Goal: Transaction & Acquisition: Purchase product/service

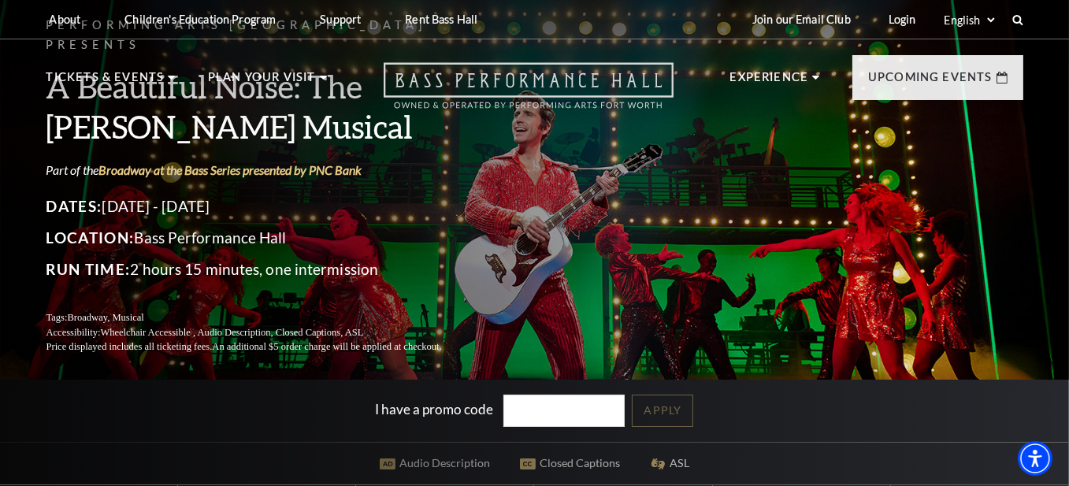
click at [470, 72] on use "Open this option" at bounding box center [529, 86] width 290 height 46
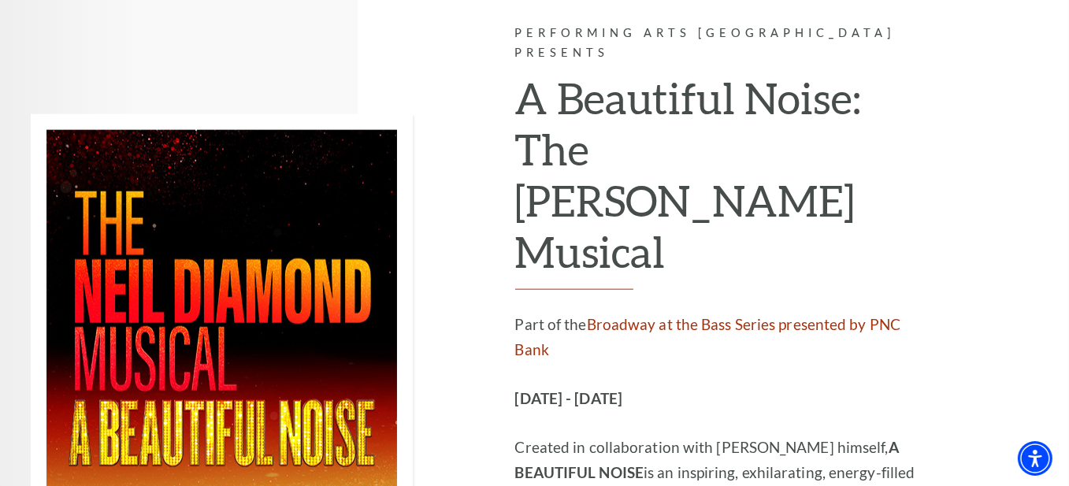
scroll to position [2521, 0]
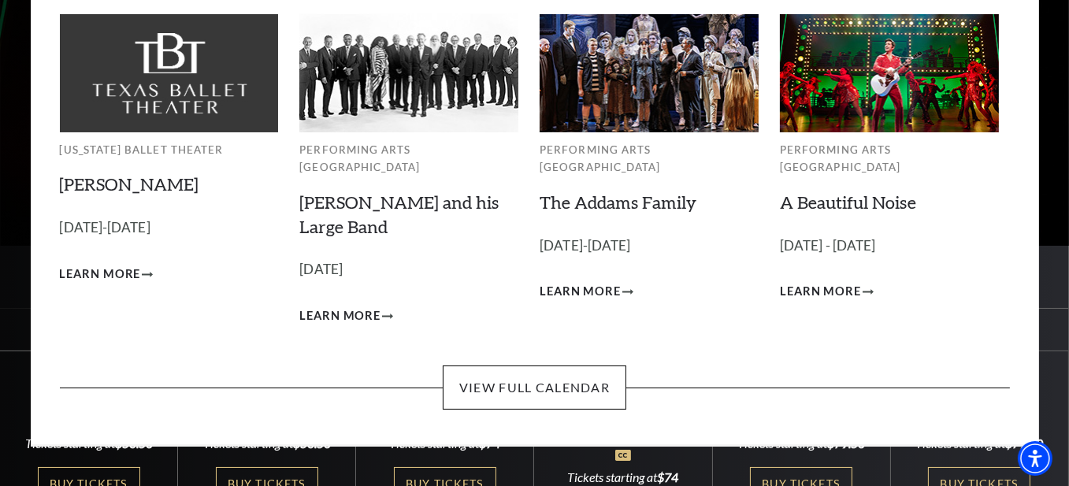
scroll to position [158, 0]
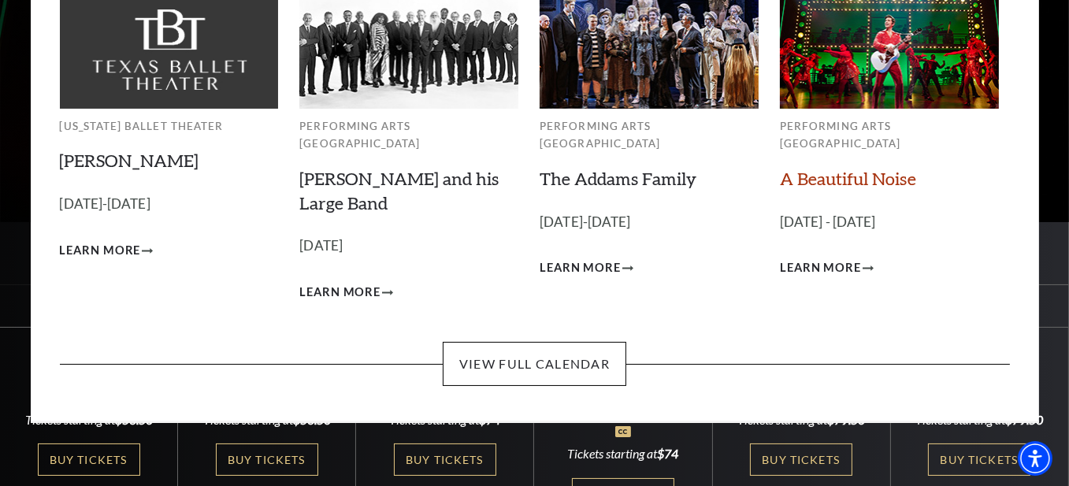
click at [829, 168] on link "A Beautiful Noise" at bounding box center [848, 178] width 136 height 21
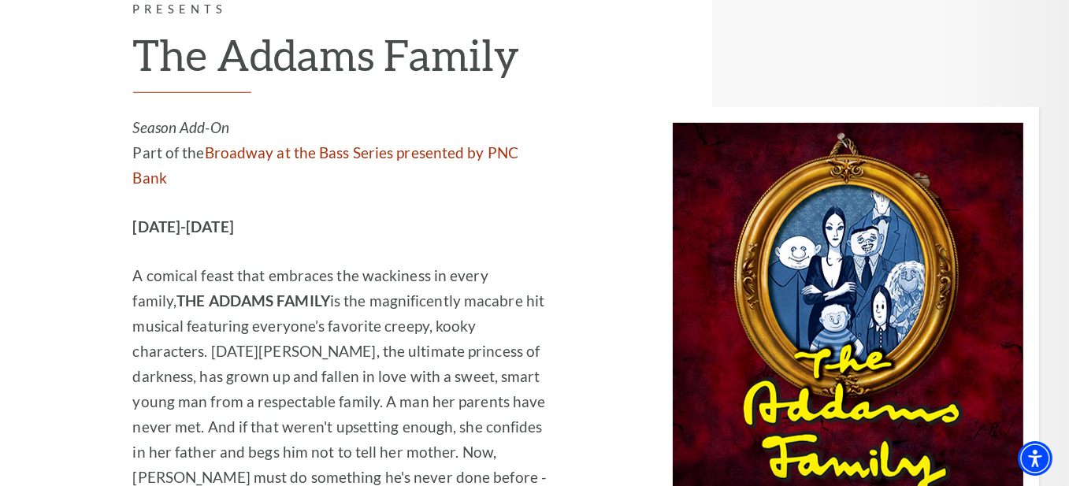
scroll to position [1812, 0]
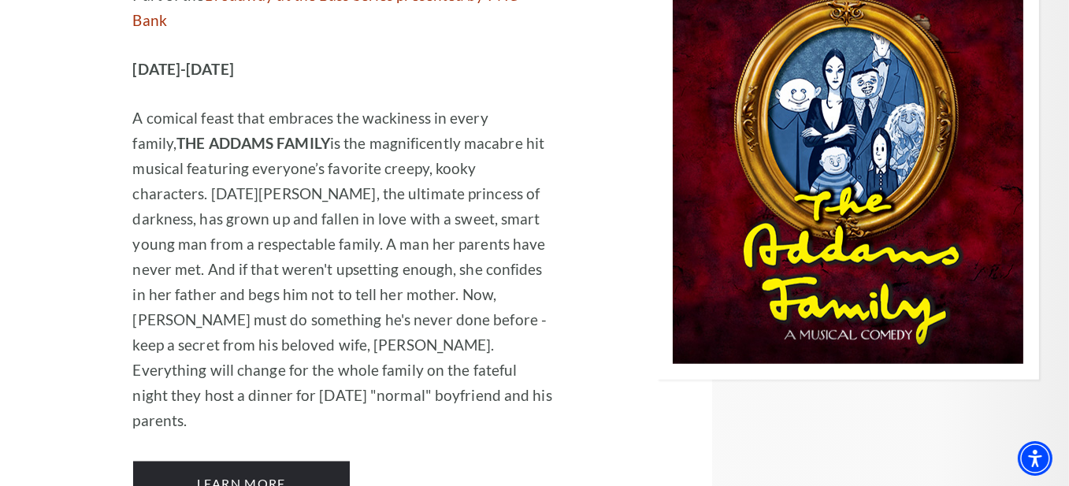
click at [862, 100] on img at bounding box center [848, 165] width 382 height 430
click at [325, 462] on link "Learn More" at bounding box center [241, 484] width 217 height 44
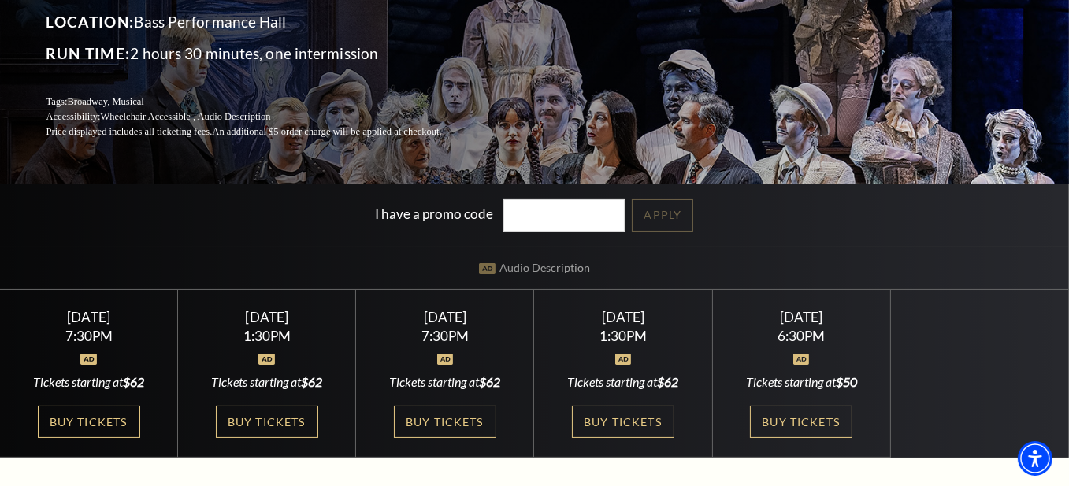
scroll to position [236, 0]
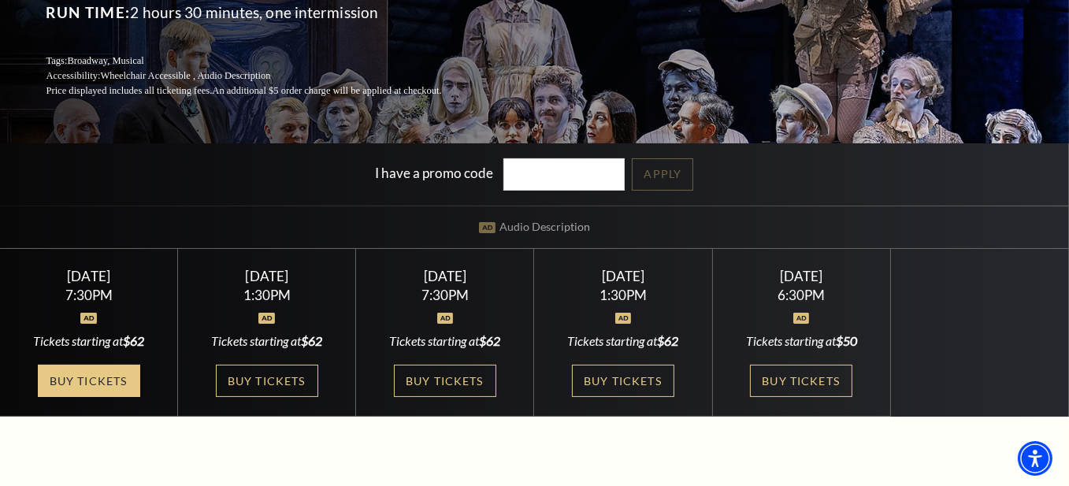
click at [118, 373] on link "Buy Tickets" at bounding box center [89, 381] width 102 height 32
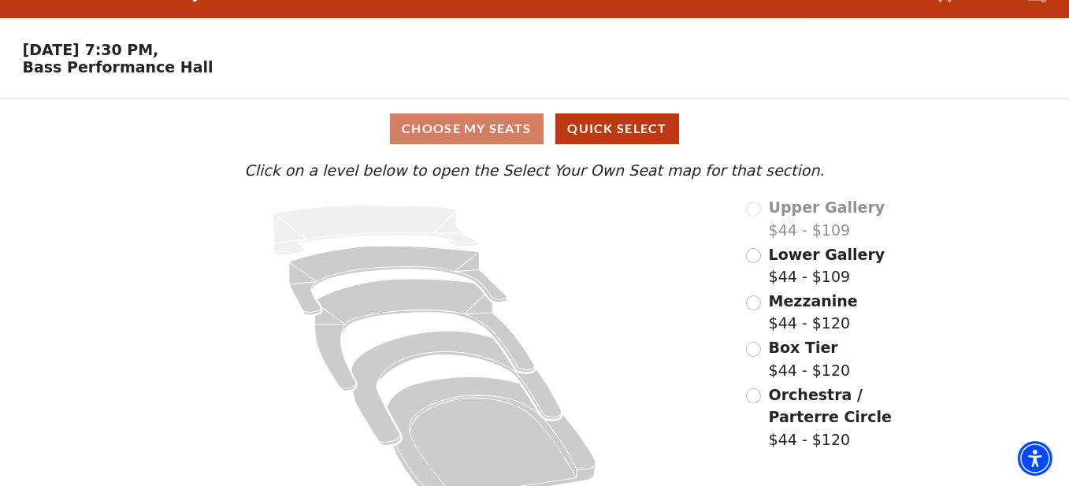
scroll to position [63, 0]
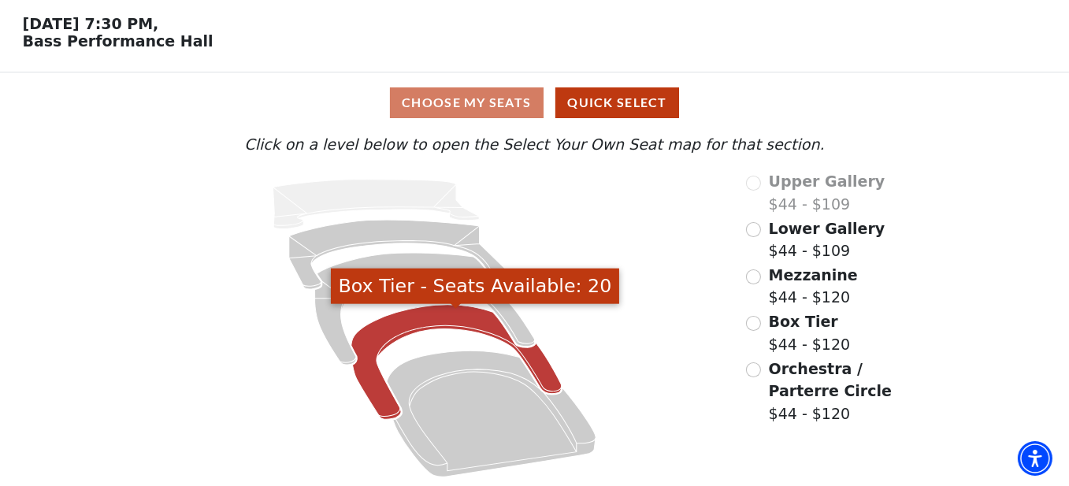
click at [428, 324] on icon "Box Tier - Seats Available: 20" at bounding box center [456, 362] width 210 height 114
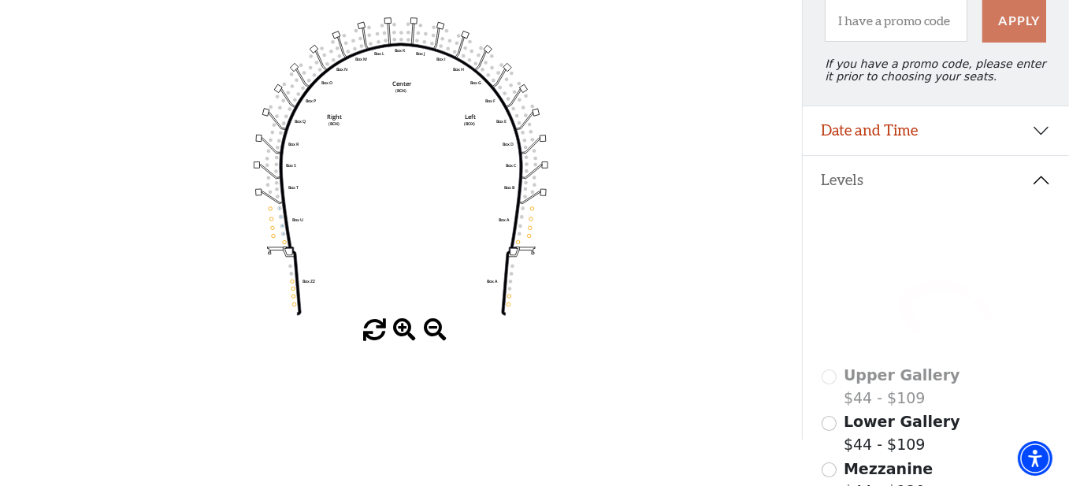
scroll to position [151, 0]
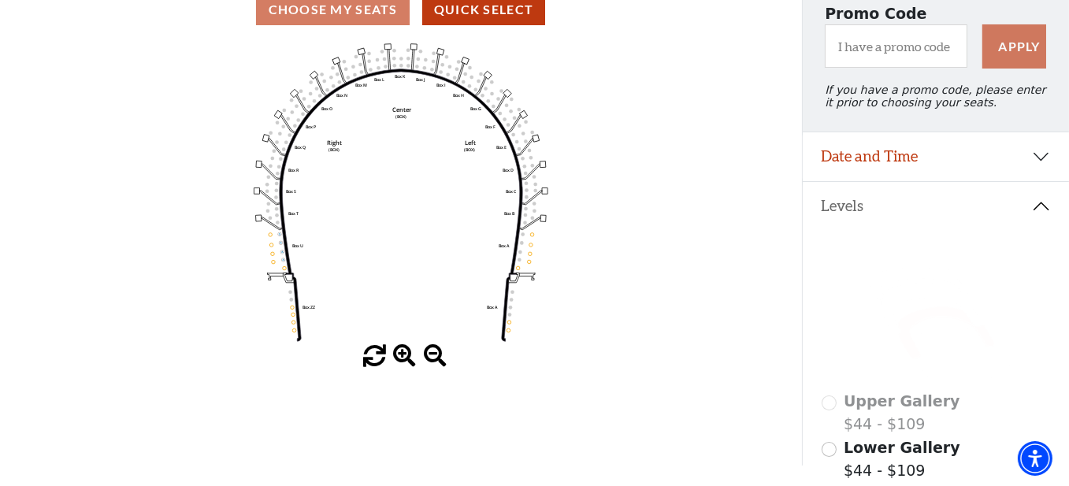
click at [268, 237] on icon "Left (BOX) Right (BOX) Center (BOX) Box ZZ Box U Box T Box S Box R Box Q Box P …" at bounding box center [401, 192] width 722 height 305
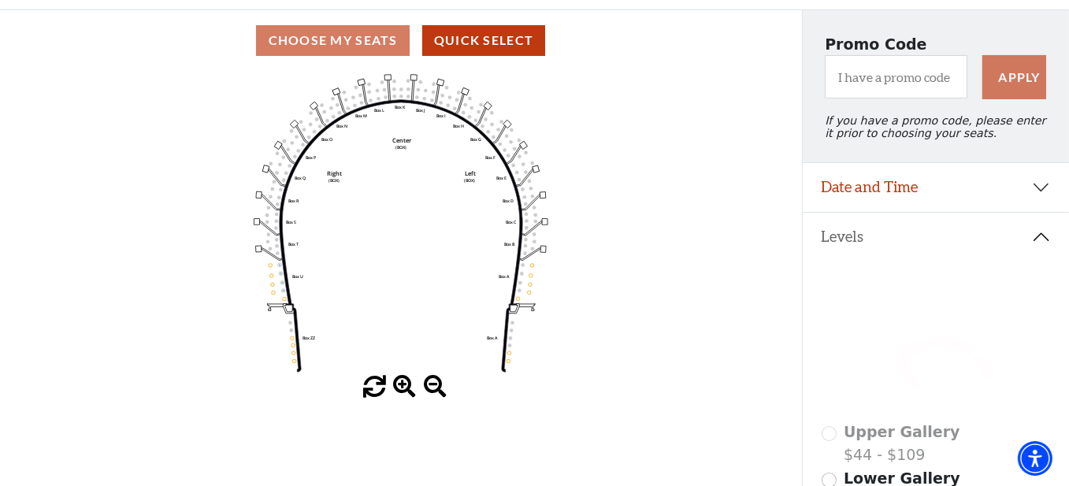
scroll to position [95, 0]
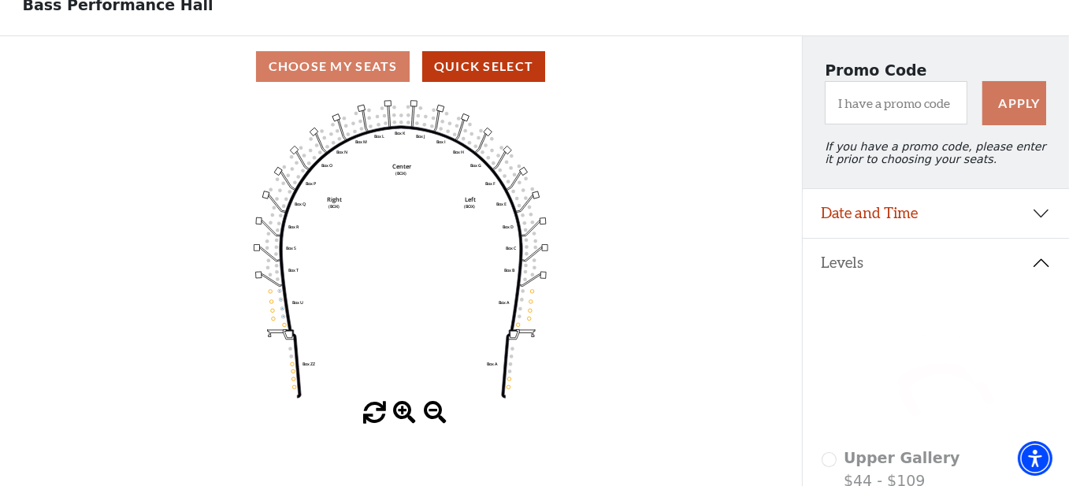
click at [312, 76] on div "Choose My Seats Quick Select" at bounding box center [401, 66] width 802 height 31
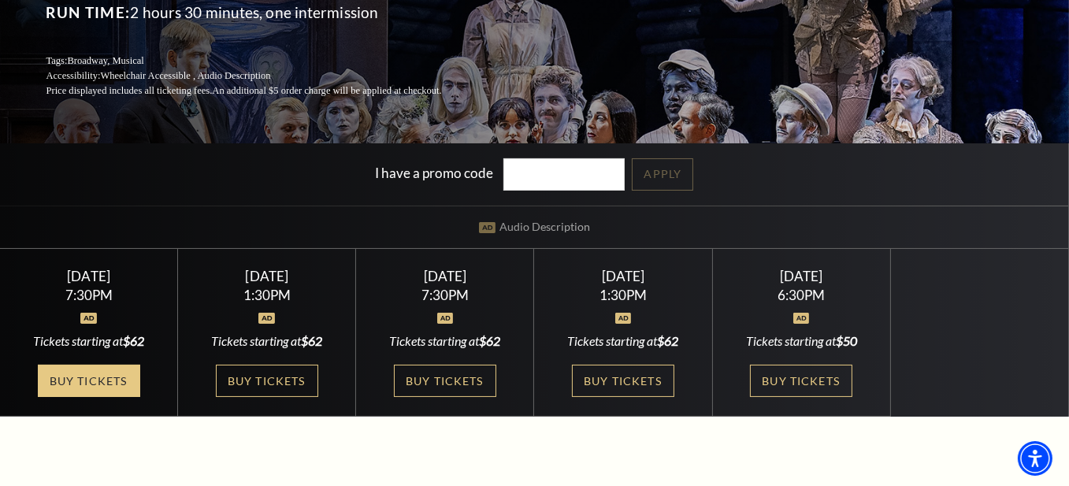
click at [83, 371] on link "Buy Tickets" at bounding box center [89, 381] width 102 height 32
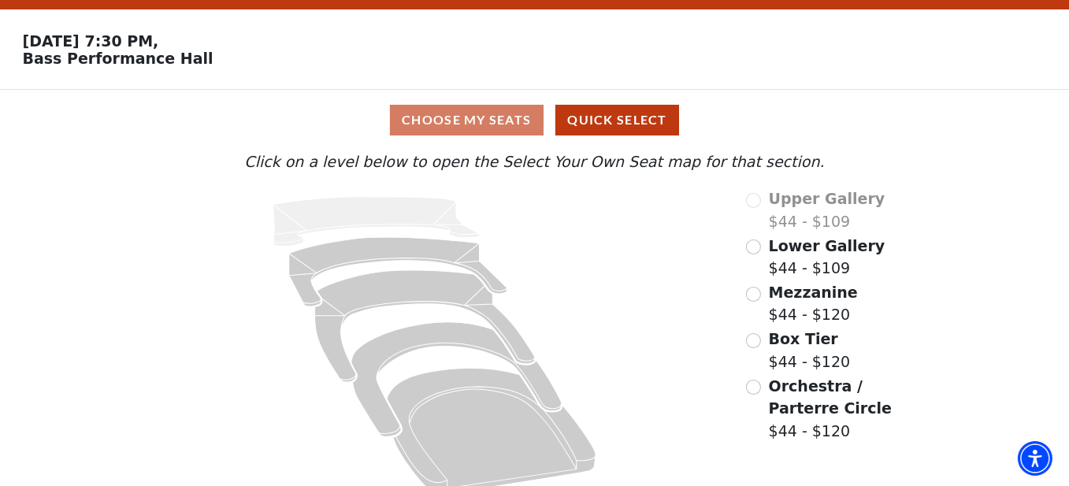
scroll to position [63, 0]
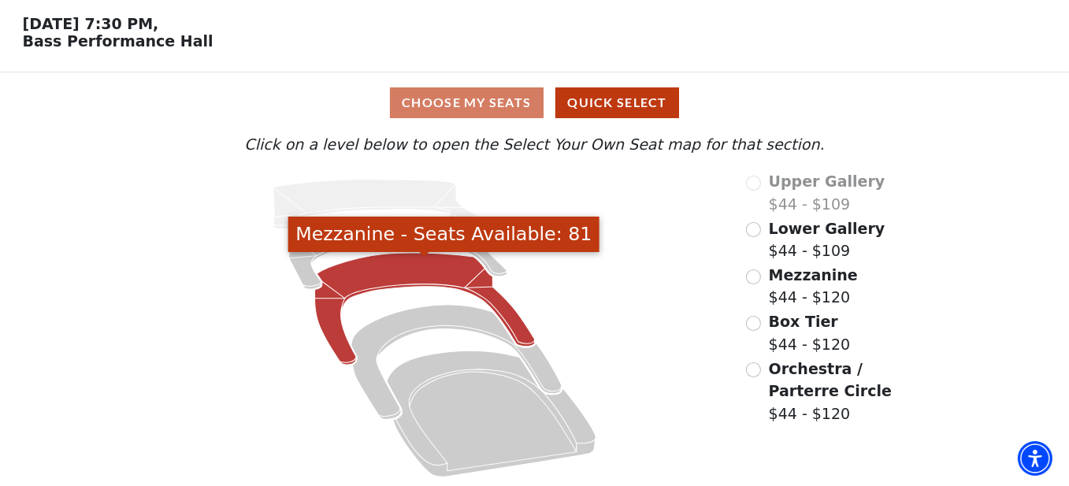
click at [429, 277] on icon "Mezzanine - Seats Available: 81" at bounding box center [424, 309] width 220 height 112
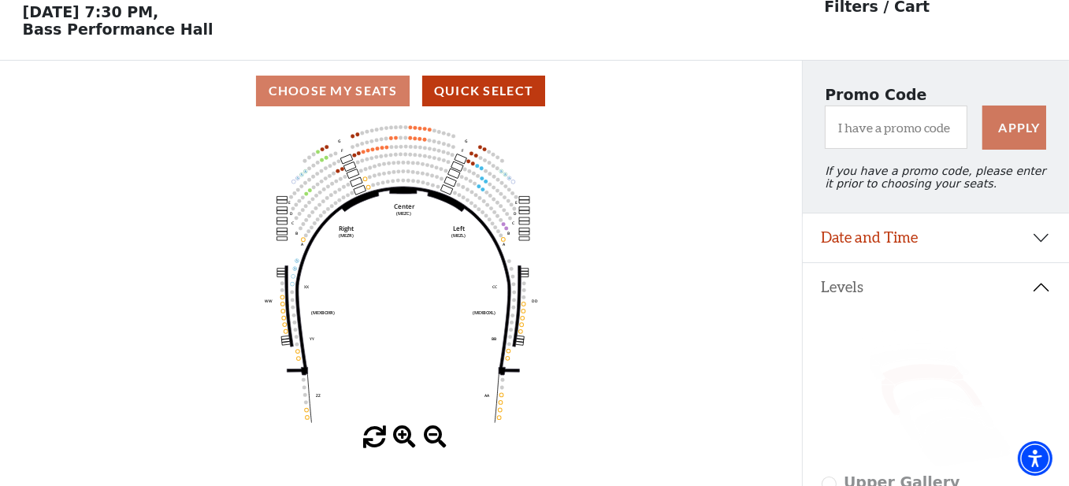
scroll to position [72, 0]
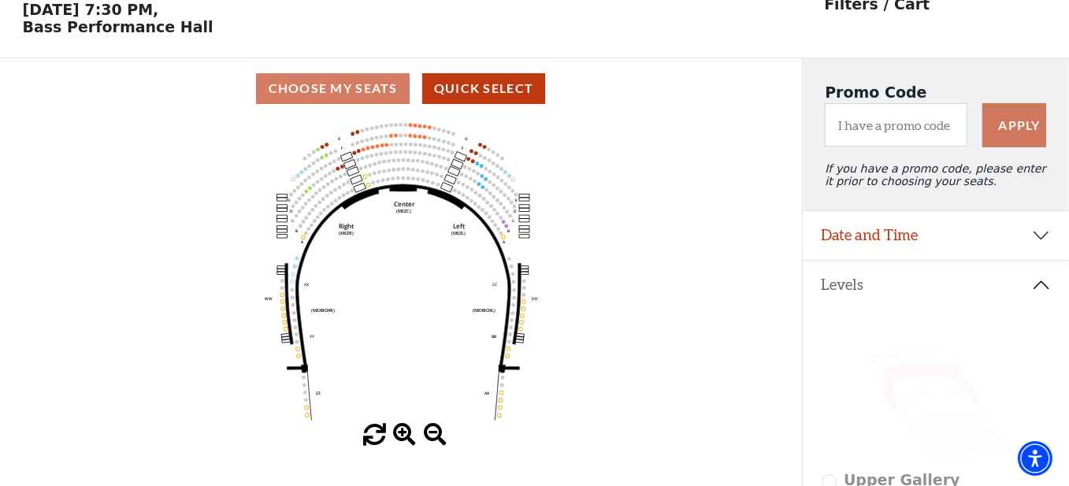
click at [348, 99] on div "Choose My Seats Quick Select" at bounding box center [401, 88] width 802 height 31
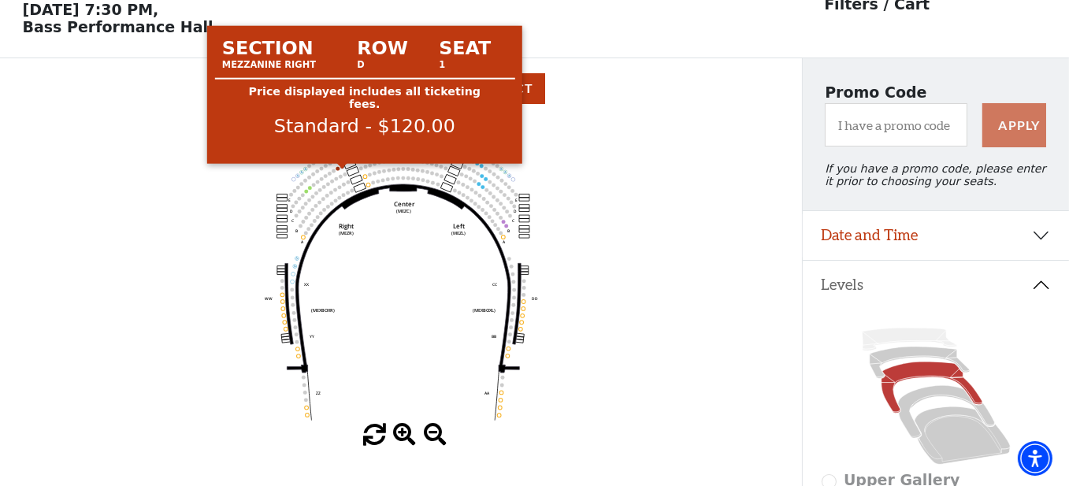
click at [341, 169] on circle at bounding box center [342, 167] width 4 height 4
